Goal: Transaction & Acquisition: Purchase product/service

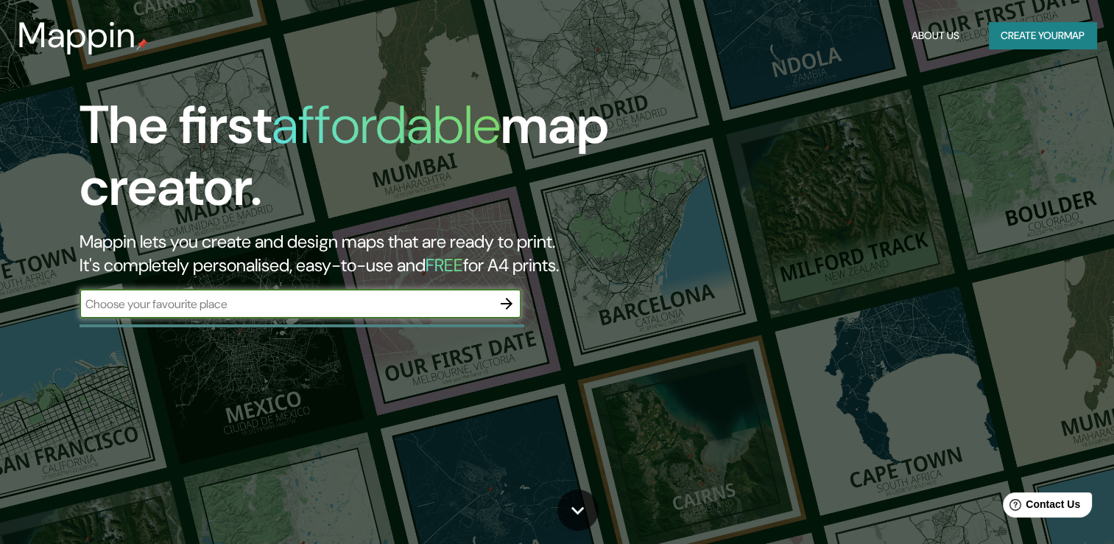
click at [318, 303] on input "text" at bounding box center [286, 303] width 412 height 17
type input "[GEOGRAPHIC_DATA]"
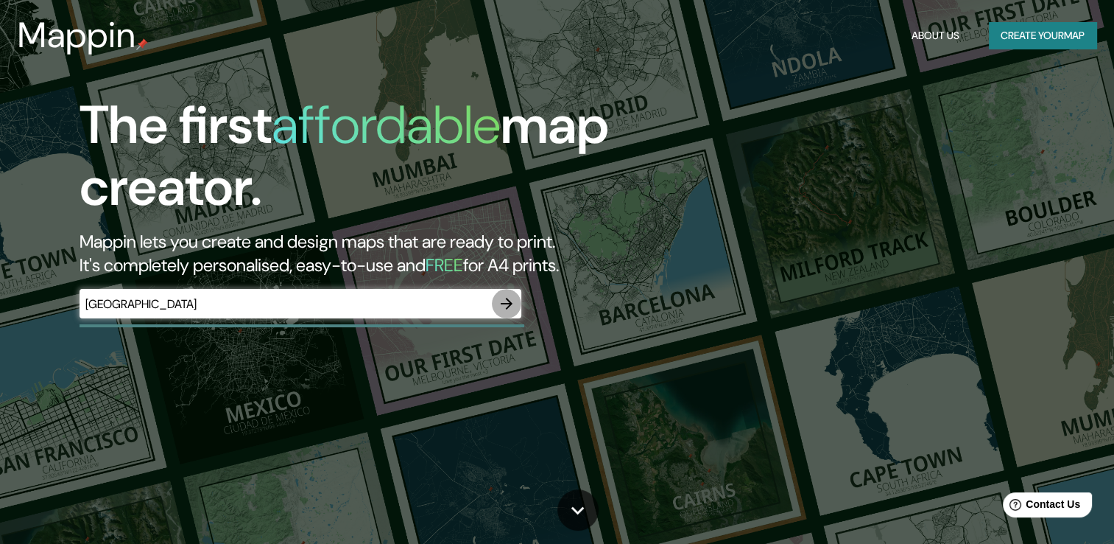
click at [502, 303] on icon "button" at bounding box center [507, 304] width 12 height 12
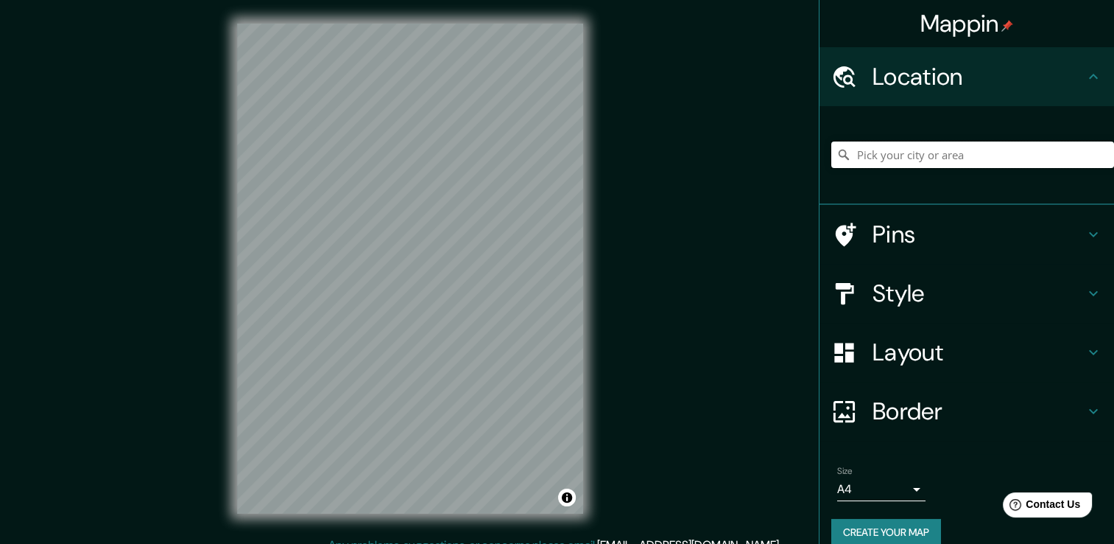
click at [888, 152] on input "Pick your city or area" at bounding box center [973, 154] width 283 height 27
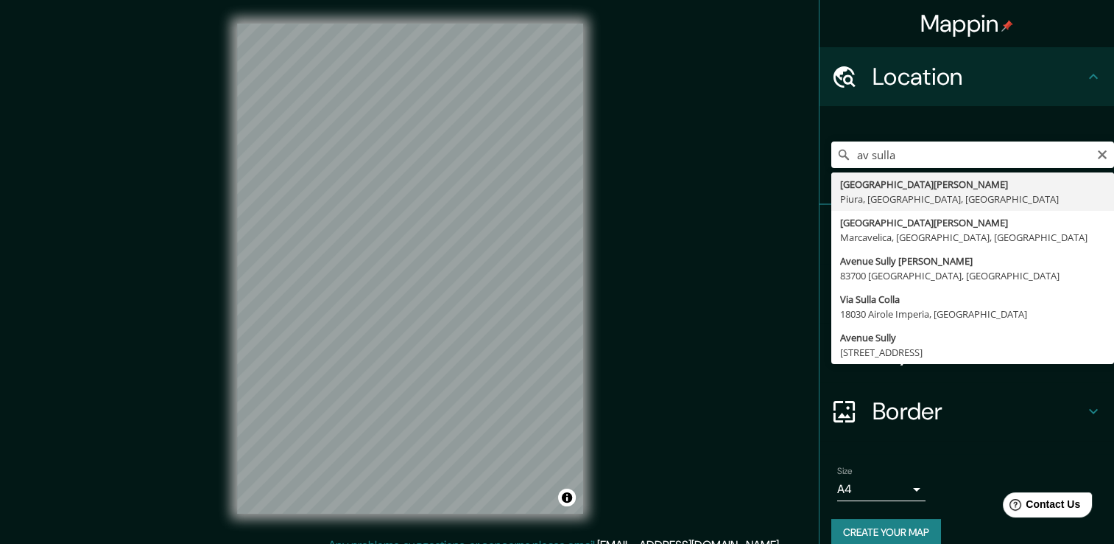
type input "[GEOGRAPHIC_DATA][PERSON_NAME], [GEOGRAPHIC_DATA], [GEOGRAPHIC_DATA], [GEOGRAPH…"
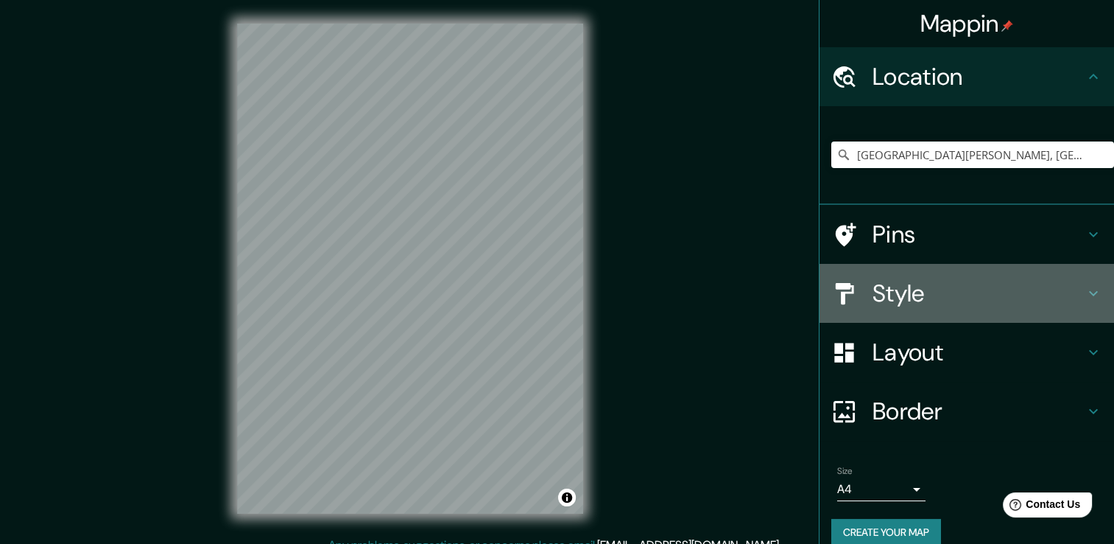
click at [851, 275] on div "Style" at bounding box center [967, 293] width 295 height 59
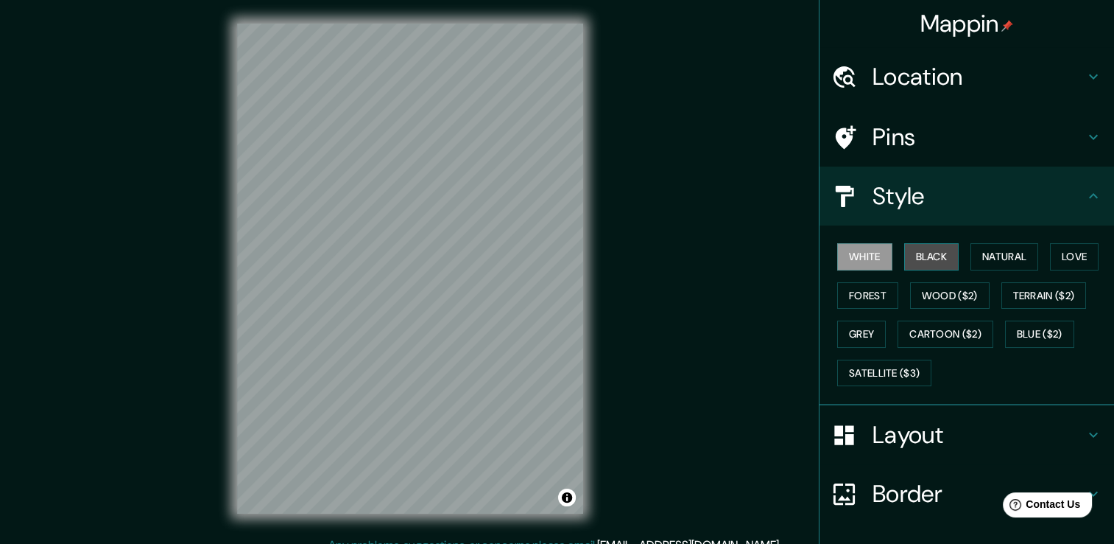
click at [921, 249] on button "Black" at bounding box center [931, 256] width 55 height 27
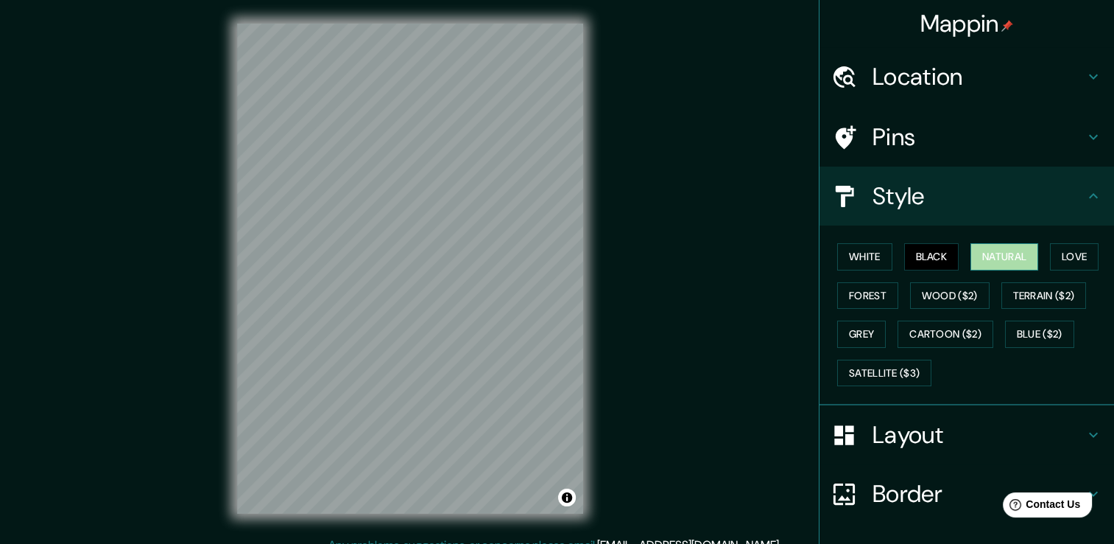
click at [1002, 255] on button "Natural" at bounding box center [1005, 256] width 68 height 27
click at [1065, 245] on button "Love" at bounding box center [1074, 256] width 49 height 27
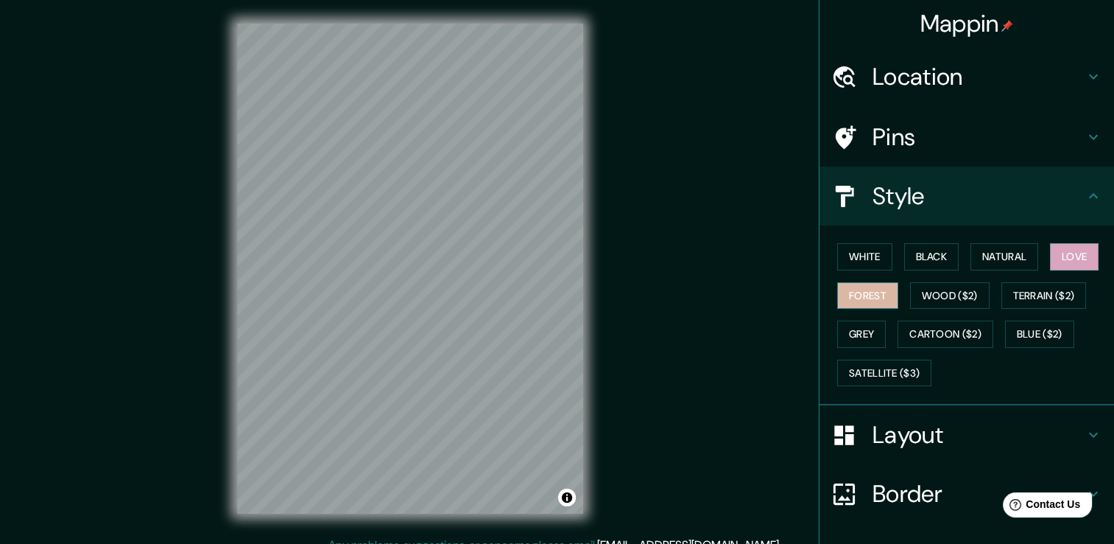
click at [840, 295] on button "Forest" at bounding box center [867, 295] width 61 height 27
click at [964, 306] on button "Wood ($2)" at bounding box center [950, 295] width 80 height 27
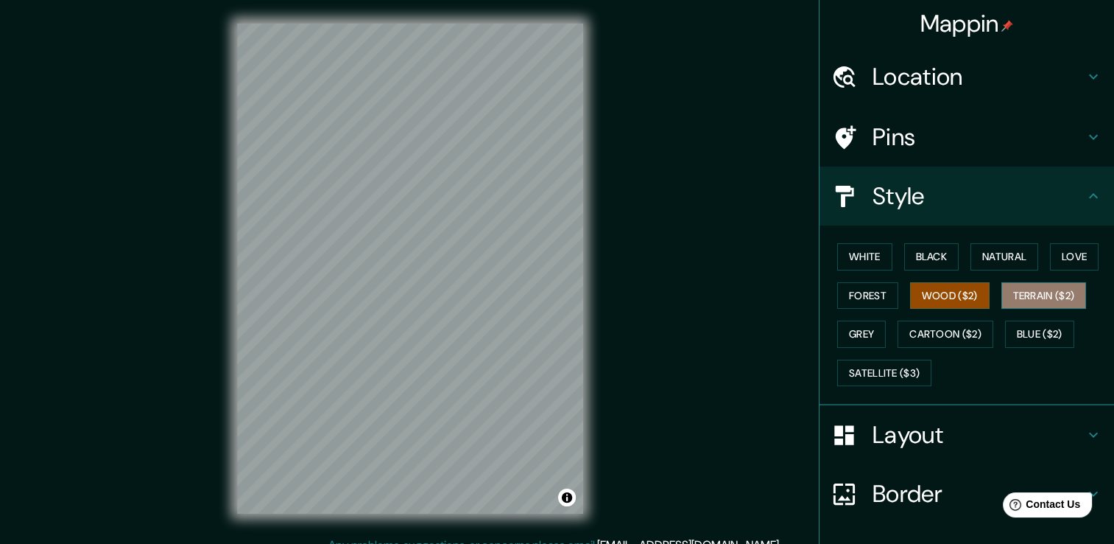
click at [1033, 296] on button "Terrain ($2)" at bounding box center [1044, 295] width 85 height 27
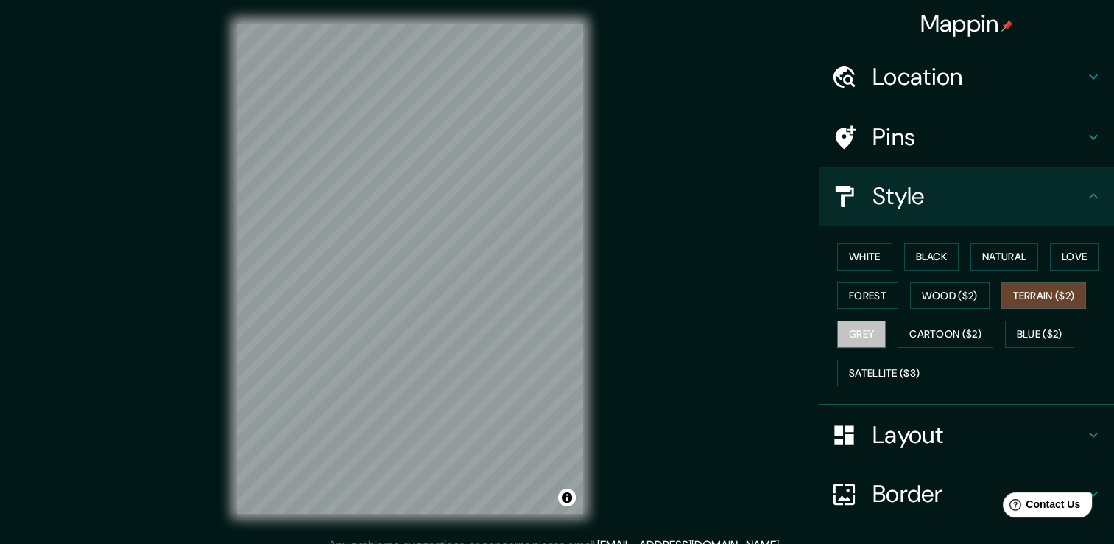
click at [841, 334] on button "Grey" at bounding box center [861, 333] width 49 height 27
click at [857, 267] on button "White" at bounding box center [864, 256] width 55 height 27
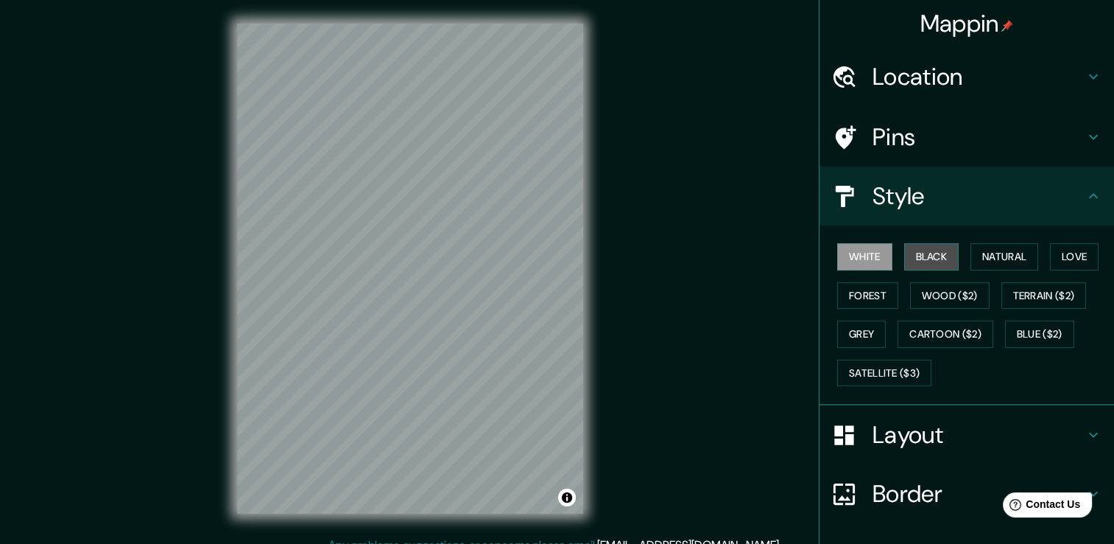
click at [928, 255] on button "Black" at bounding box center [931, 256] width 55 height 27
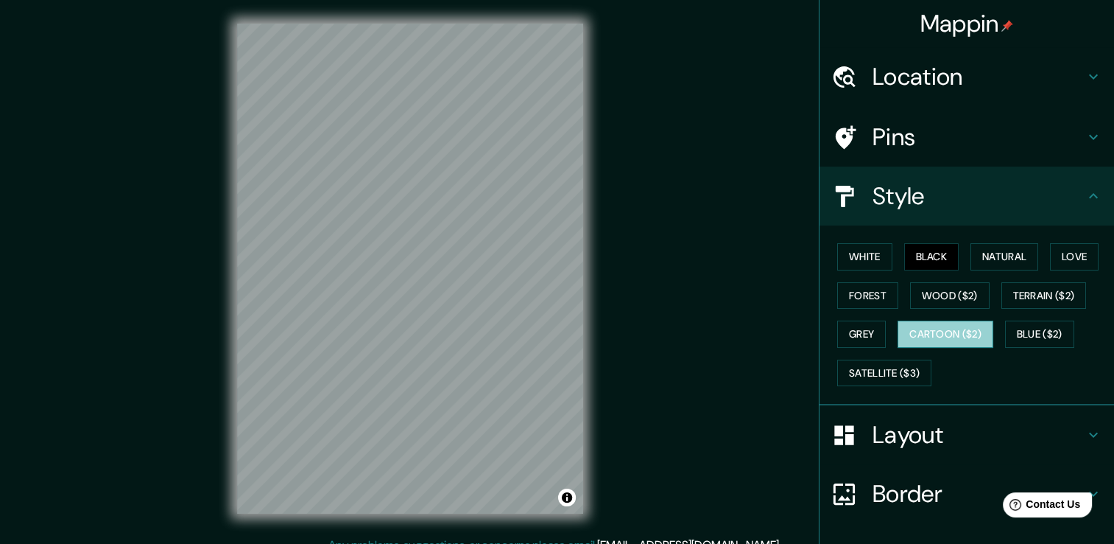
click at [946, 331] on button "Cartoon ($2)" at bounding box center [946, 333] width 96 height 27
click at [1052, 334] on button "Blue ($2)" at bounding box center [1039, 333] width 69 height 27
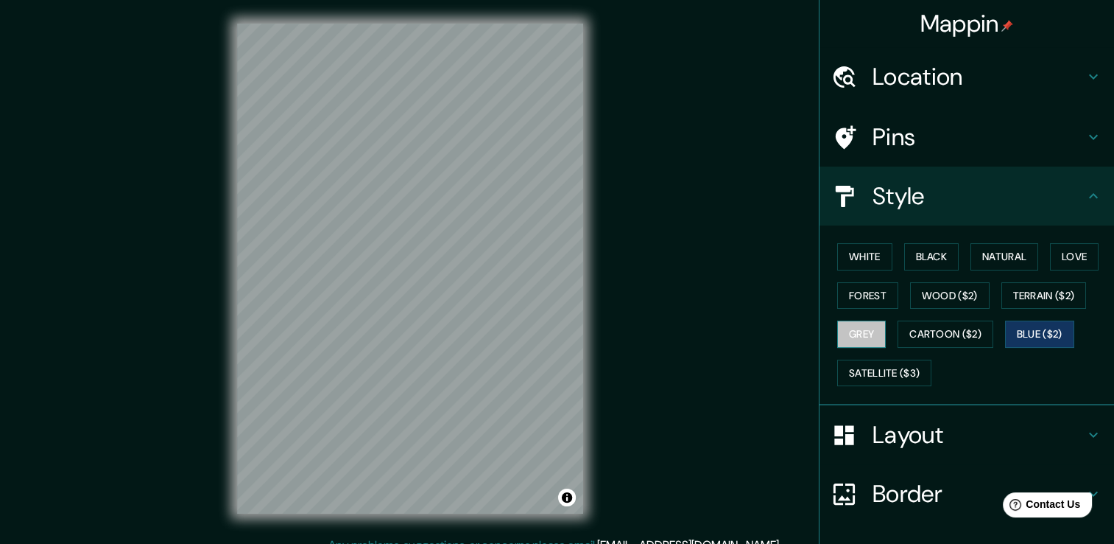
click at [857, 332] on button "Grey" at bounding box center [861, 333] width 49 height 27
click at [913, 250] on button "Black" at bounding box center [931, 256] width 55 height 27
click at [862, 320] on button "Grey" at bounding box center [861, 333] width 49 height 27
click at [893, 365] on button "Satellite ($3)" at bounding box center [884, 372] width 94 height 27
click at [859, 326] on button "Grey" at bounding box center [861, 333] width 49 height 27
